Goal: Find specific page/section: Find specific page/section

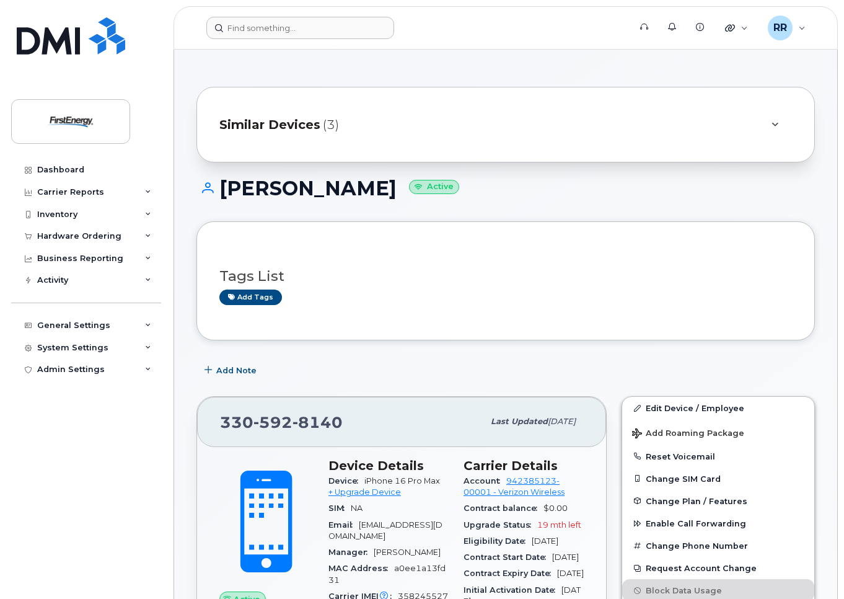
scroll to position [124, 0]
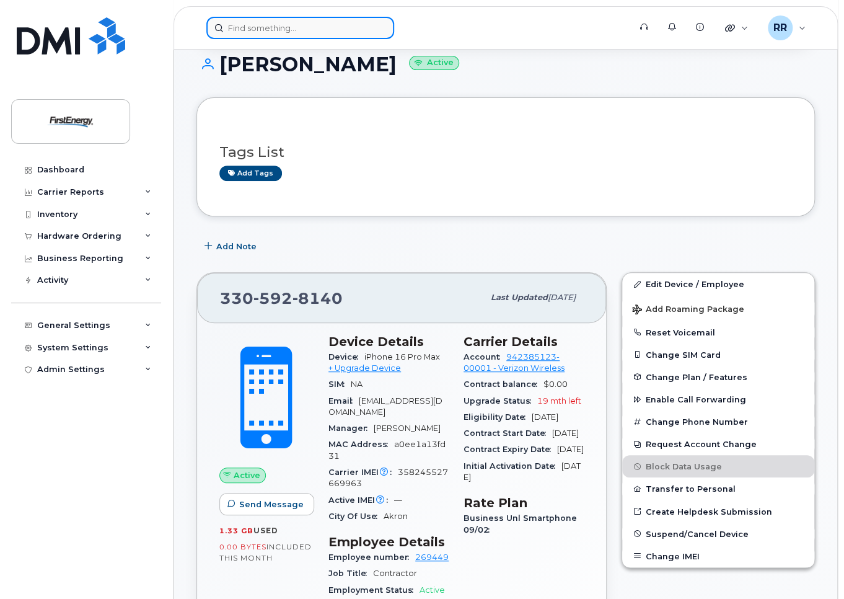
click at [298, 37] on input at bounding box center [300, 28] width 188 height 22
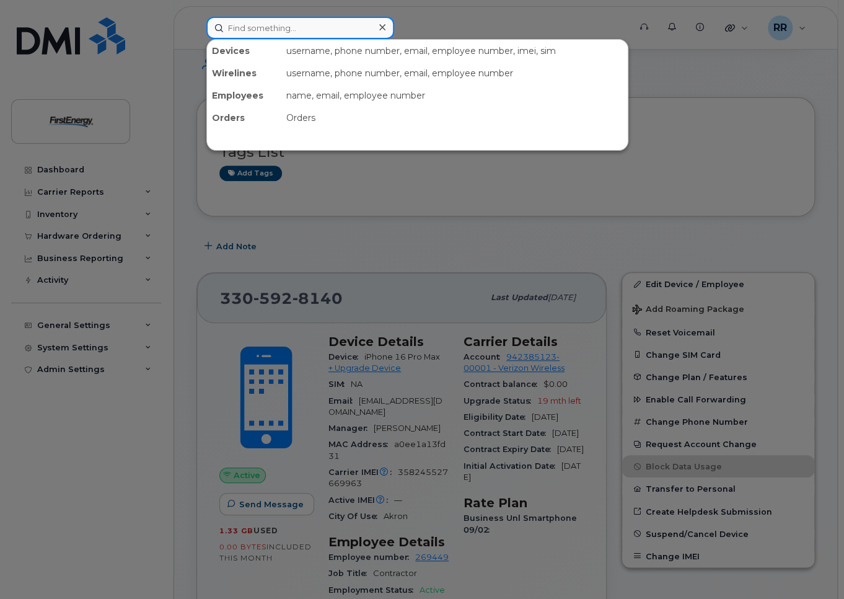
paste input "330-810-6575"
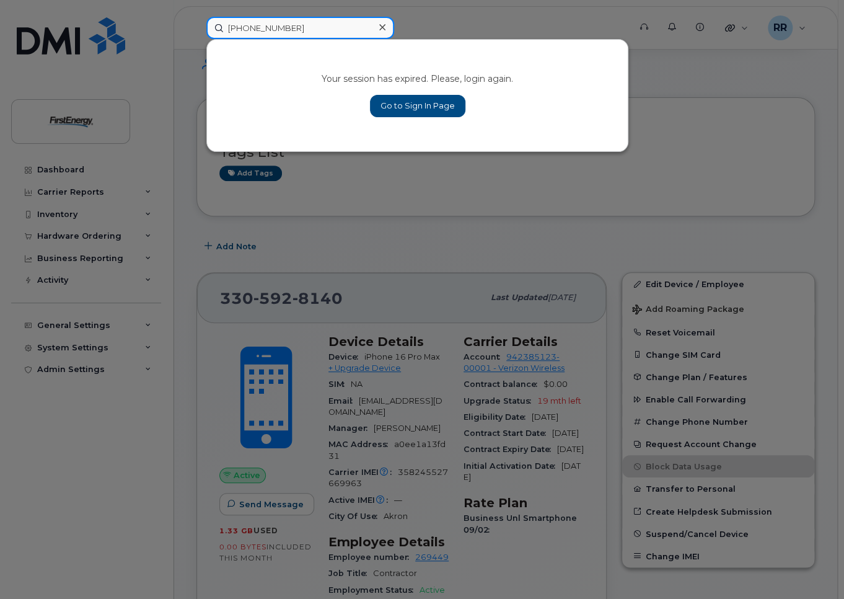
type input "330-810-6575"
click at [407, 100] on link "Go to Sign In Page" at bounding box center [417, 106] width 95 height 22
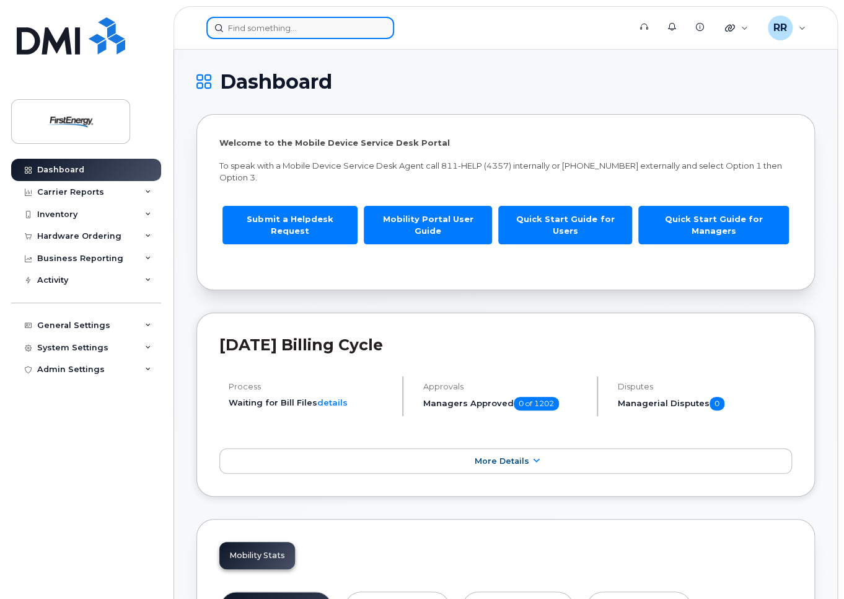
click at [298, 32] on input at bounding box center [300, 28] width 188 height 22
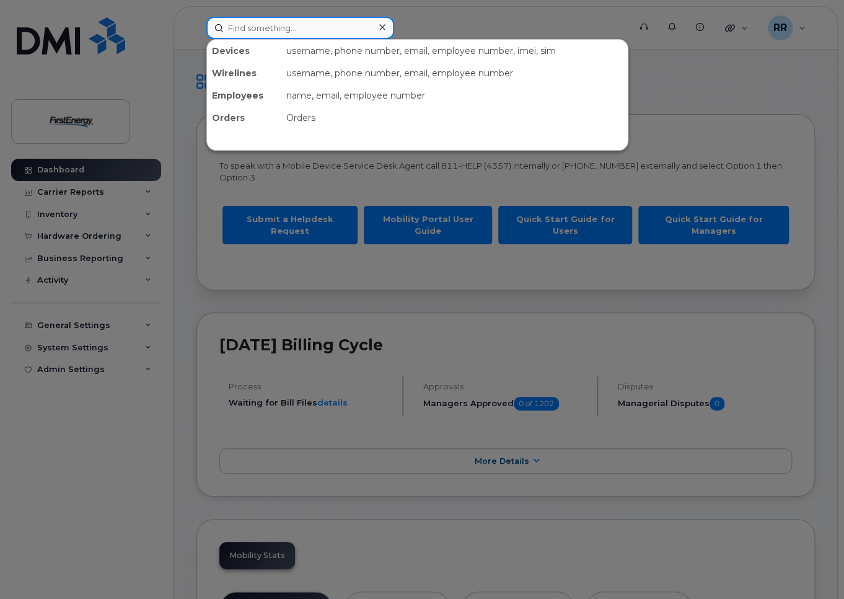
paste input "330-810-6575"
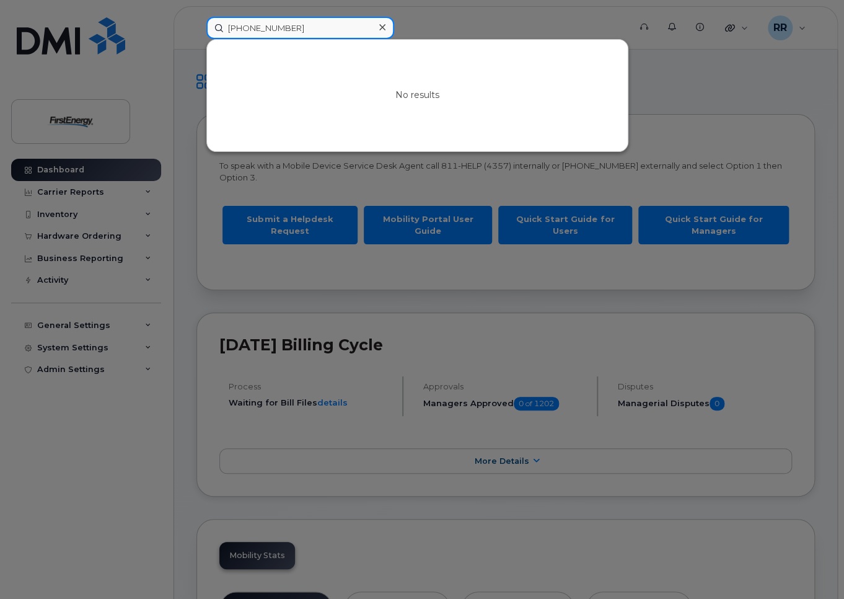
drag, startPoint x: 291, startPoint y: 27, endPoint x: 221, endPoint y: 29, distance: 70.7
click at [221, 29] on input "330-810-6575" at bounding box center [300, 28] width 188 height 22
type input "330-810-6575"
drag, startPoint x: 384, startPoint y: 25, endPoint x: 363, endPoint y: 28, distance: 20.6
click at [384, 25] on icon at bounding box center [382, 27] width 6 height 6
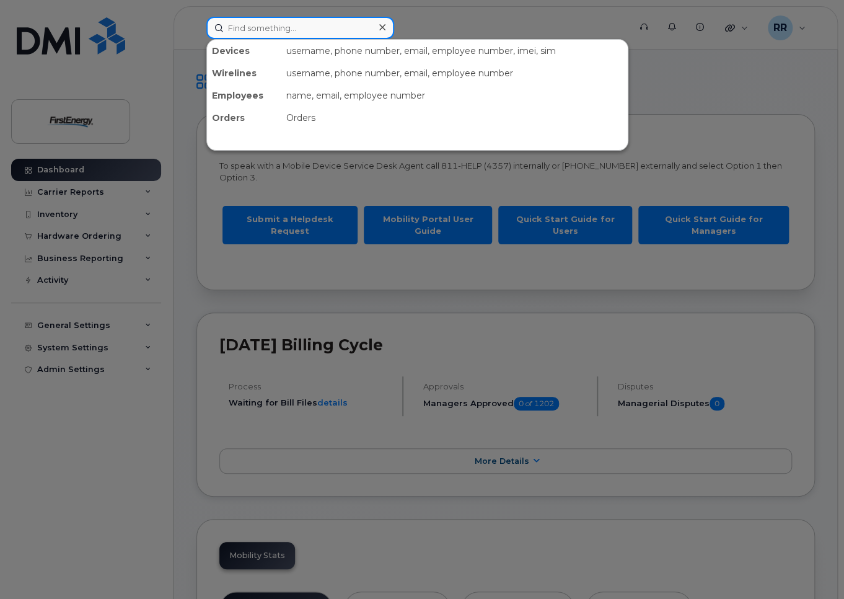
click at [344, 32] on input at bounding box center [300, 28] width 188 height 22
paste input "531-267-9048"
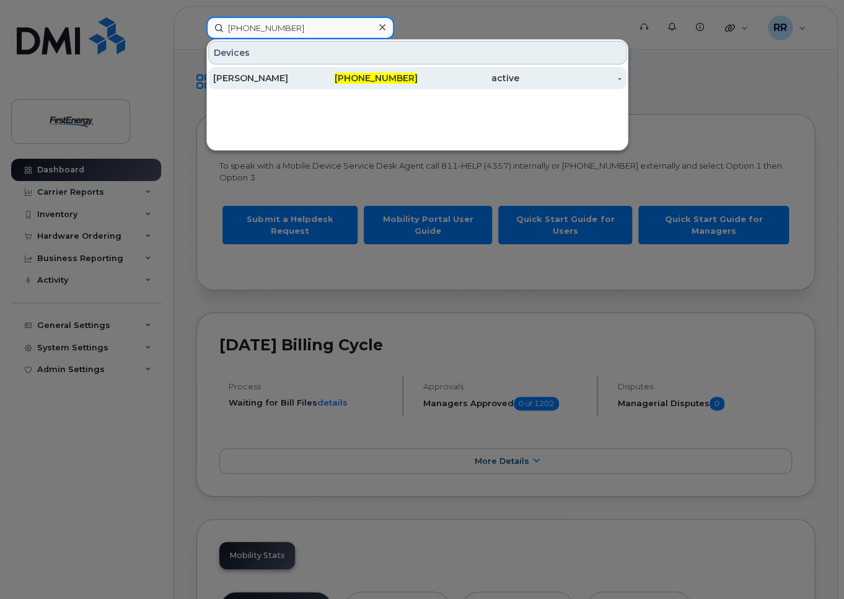
type input "531-267-9048"
click at [298, 80] on div "[PERSON_NAME]" at bounding box center [264, 78] width 102 height 12
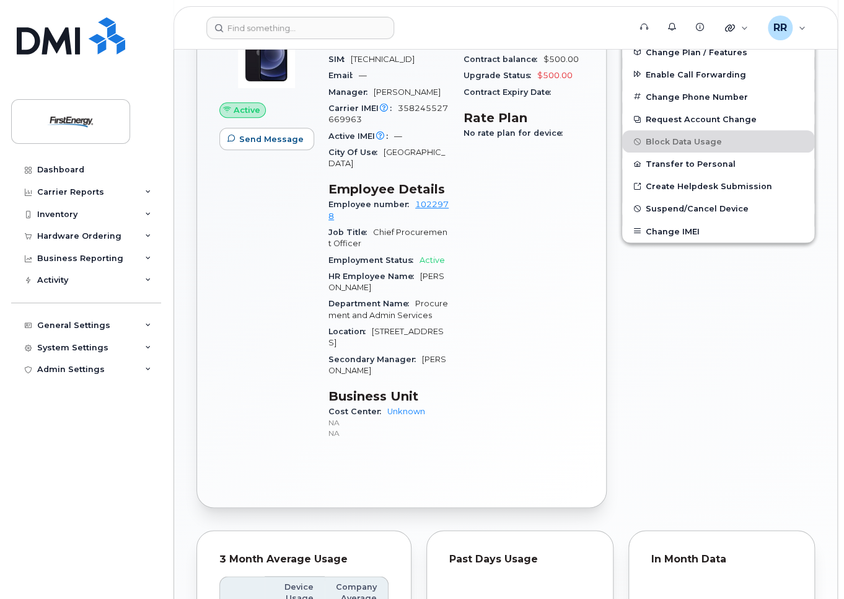
scroll to position [248, 0]
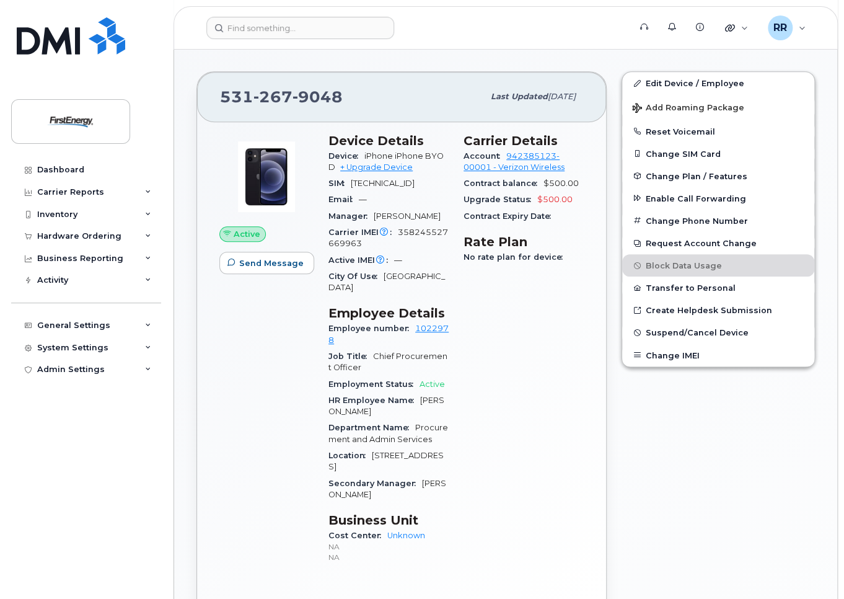
drag, startPoint x: 662, startPoint y: 451, endPoint x: 671, endPoint y: 451, distance: 8.7
click at [662, 451] on div "Edit Device / Employee Add Roaming Package Reset Voicemail Change SIM Card Chan…" at bounding box center [718, 351] width 208 height 575
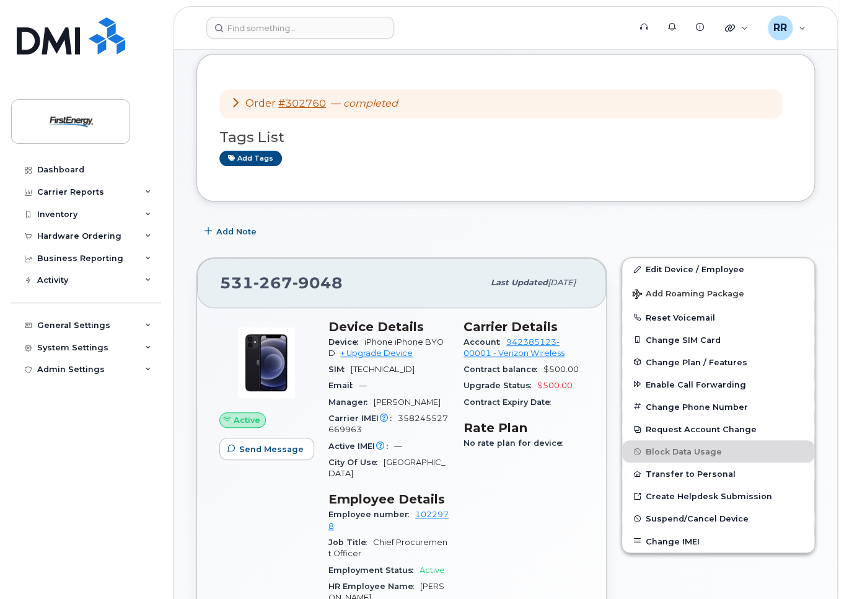
scroll to position [0, 0]
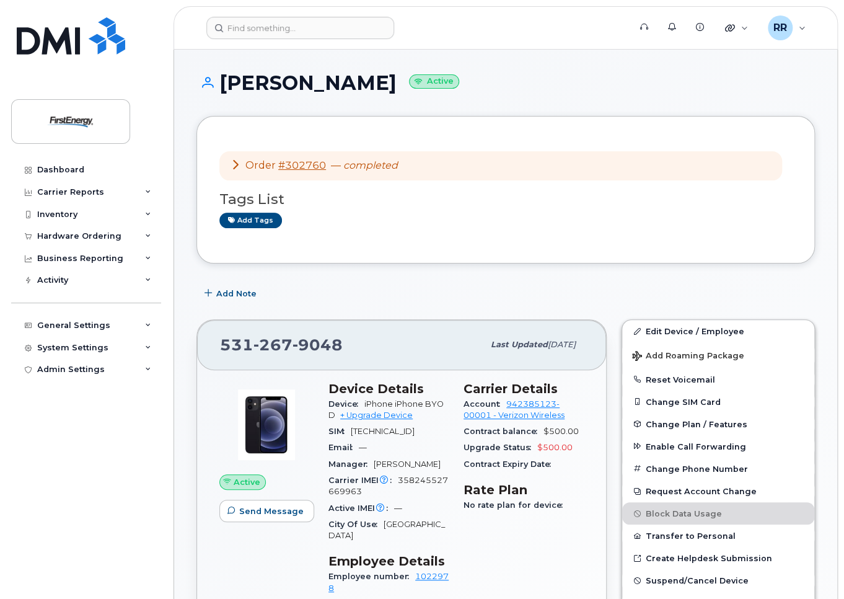
click at [234, 159] on icon at bounding box center [236, 164] width 10 height 10
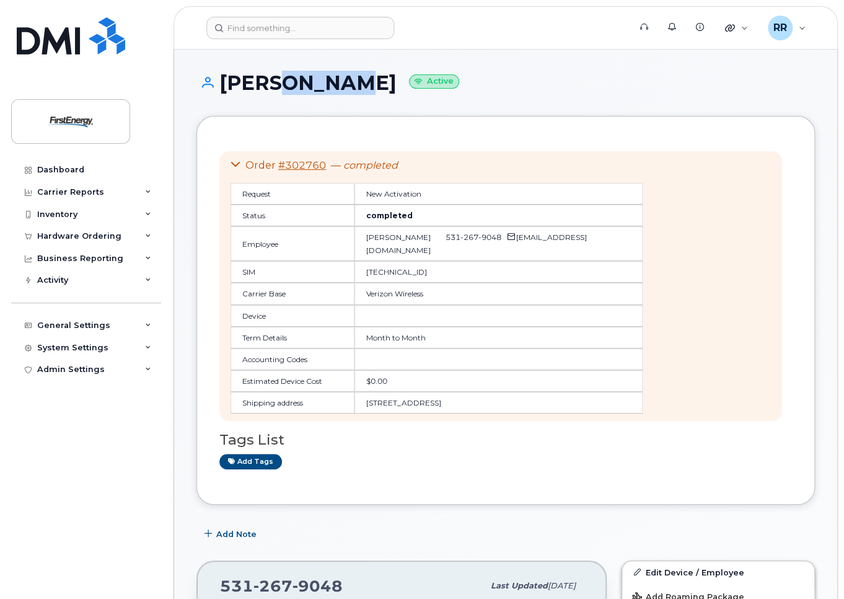
drag, startPoint x: 332, startPoint y: 79, endPoint x: 273, endPoint y: 86, distance: 59.9
click at [273, 86] on h1 "[PERSON_NAME] Active" at bounding box center [505, 83] width 619 height 22
drag, startPoint x: 274, startPoint y: 86, endPoint x: 294, endPoint y: 84, distance: 19.9
copy h1 "Alvine"
click at [556, 152] on div "Order #302760 — completed Request New Activation Status completed Employee [PER…" at bounding box center [500, 286] width 563 height 270
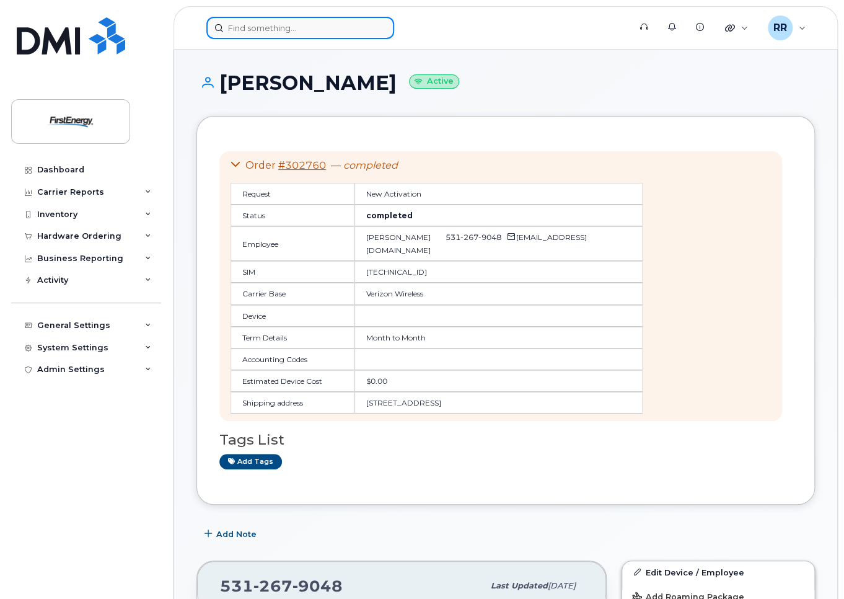
click at [335, 26] on input at bounding box center [300, 28] width 188 height 22
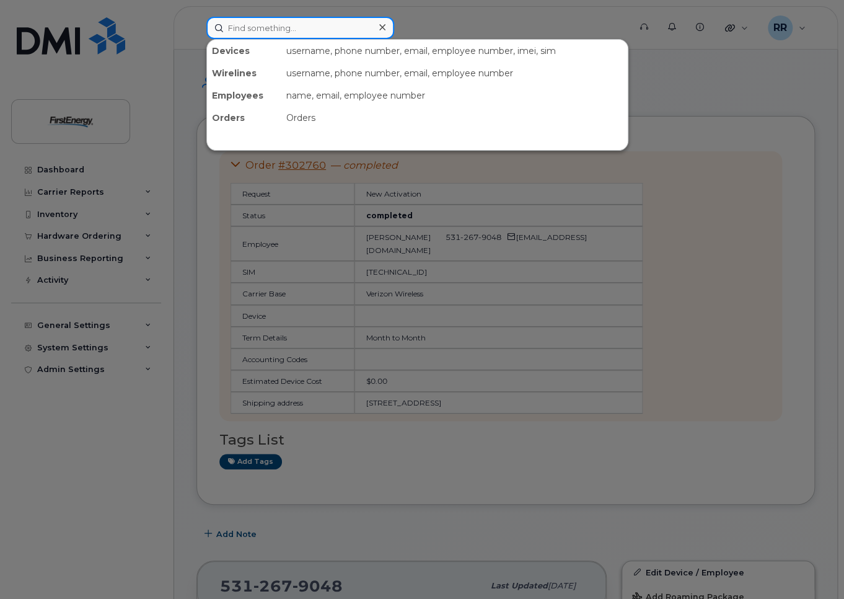
paste input "44017"
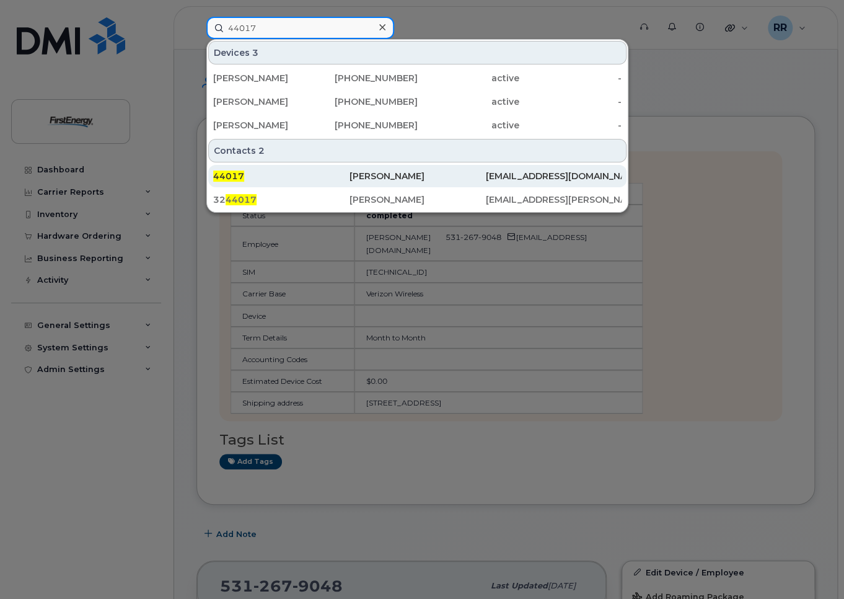
type input "44017"
click at [297, 174] on div "44017" at bounding box center [281, 176] width 136 height 12
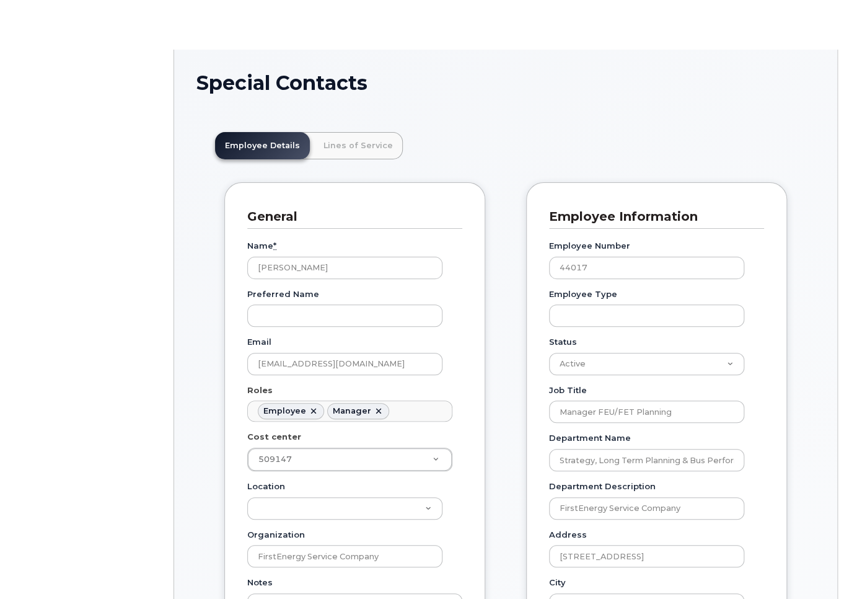
scroll to position [42, 0]
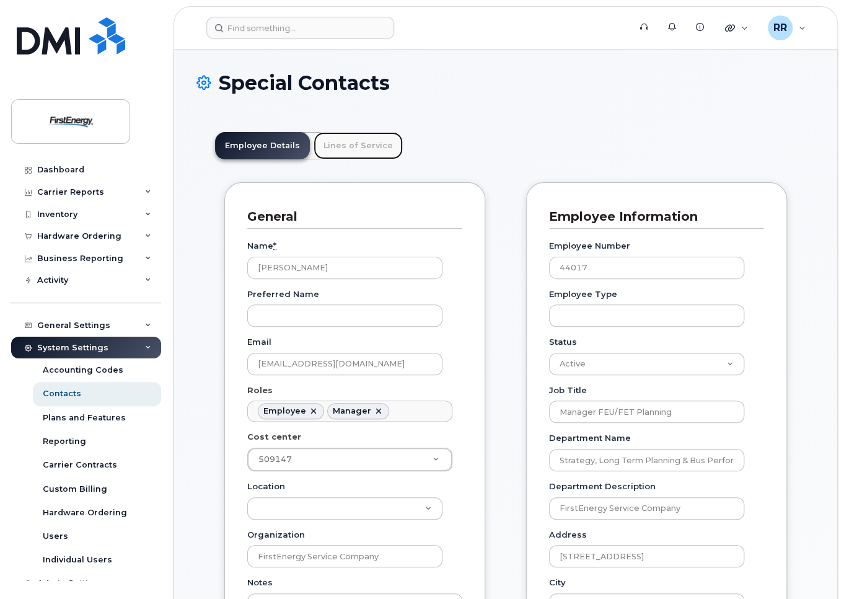
click at [360, 146] on link "Lines of Service" at bounding box center [358, 145] width 89 height 27
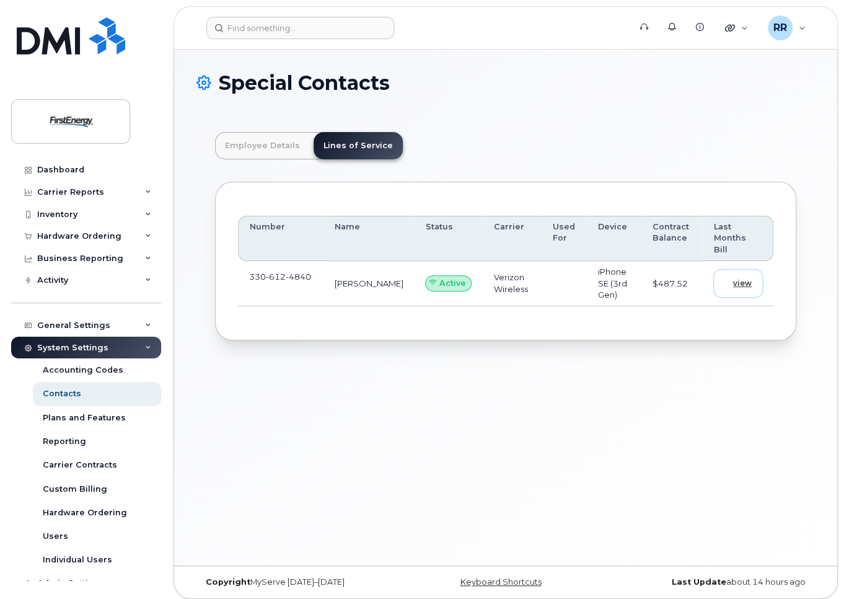
click at [741, 278] on span "view" at bounding box center [742, 283] width 19 height 11
